Goal: Task Accomplishment & Management: Manage account settings

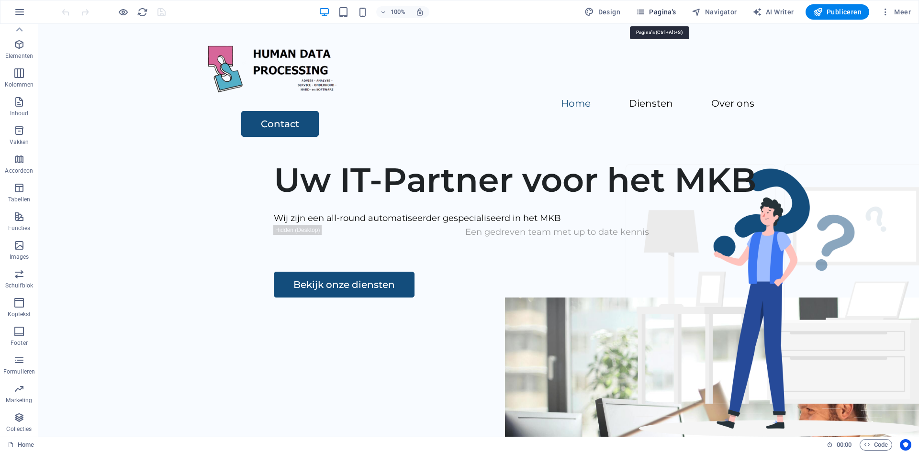
click at [645, 12] on icon "button" at bounding box center [641, 12] width 10 height 10
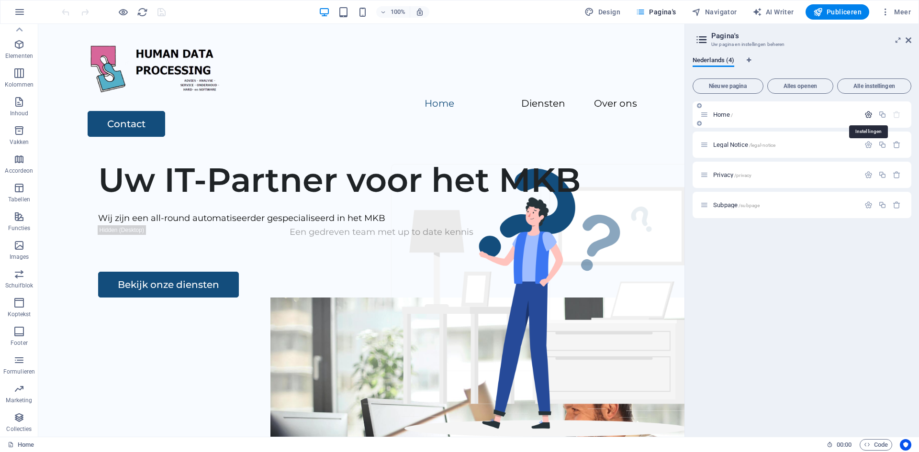
click at [870, 114] on icon "button" at bounding box center [869, 115] width 8 height 8
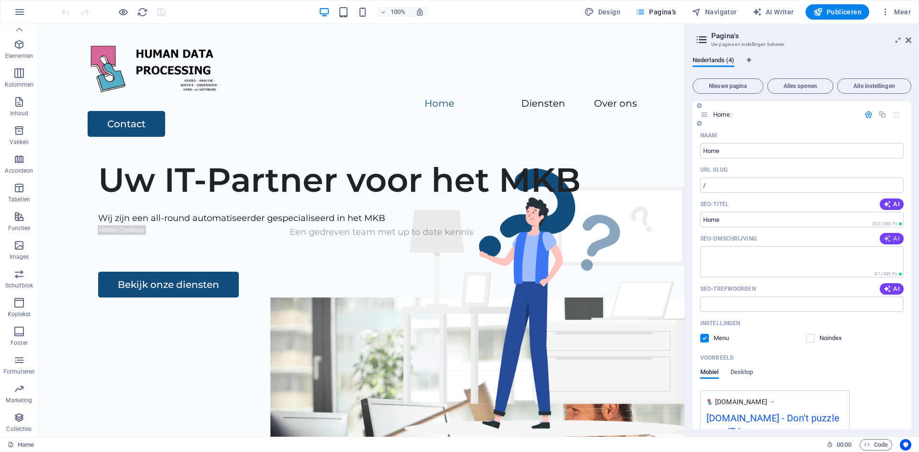
click at [896, 239] on span "AI" at bounding box center [892, 239] width 16 height 8
type textarea "Uw IT-partner voor het MKB: gespecialiseerde hardware, softwareontwikkeling en …"
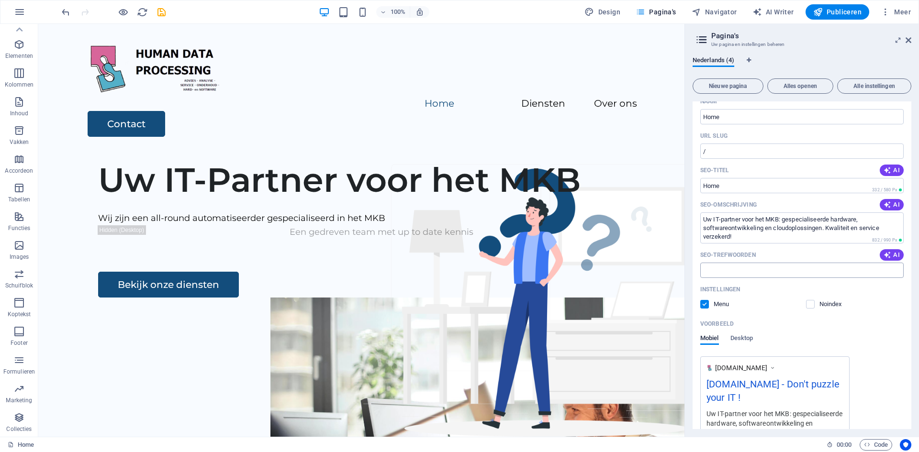
scroll to position [48, 0]
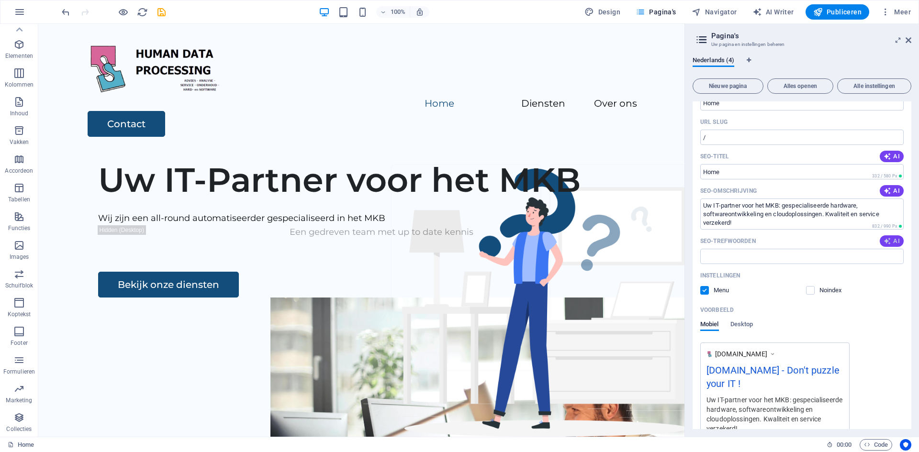
click at [889, 240] on icon "button" at bounding box center [888, 241] width 8 height 8
type input "IT-partner MKB, software ontwikkeling MKB, cloud backup oplossingen, VoIP telef…"
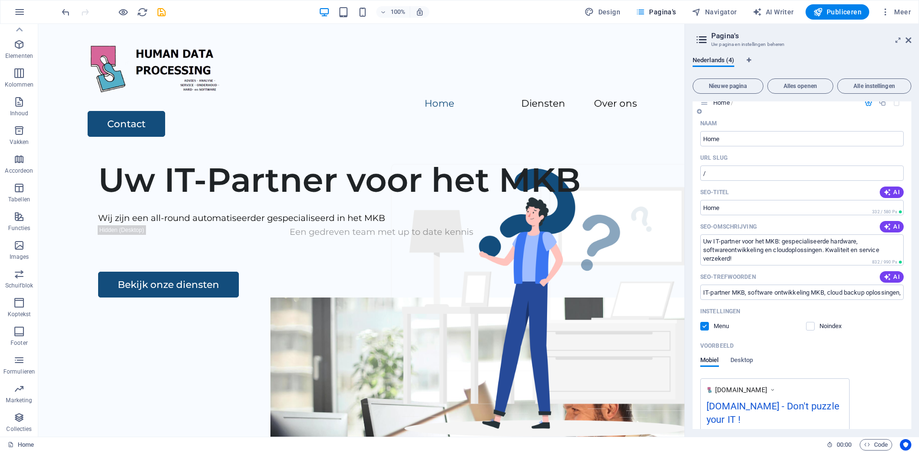
scroll to position [0, 0]
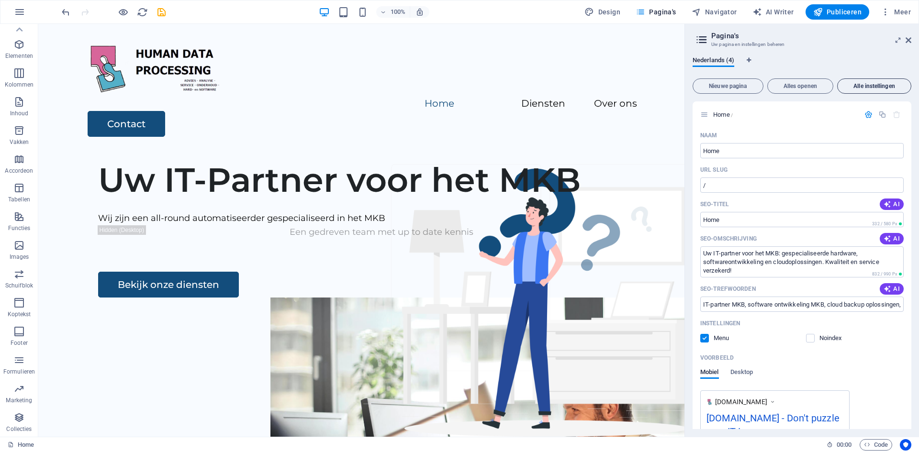
click at [858, 86] on span "Alle instellingen" at bounding box center [875, 86] width 66 height 6
click at [837, 12] on span "Publiceren" at bounding box center [838, 12] width 48 height 10
checkbox input "false"
